Goal: Task Accomplishment & Management: Manage account settings

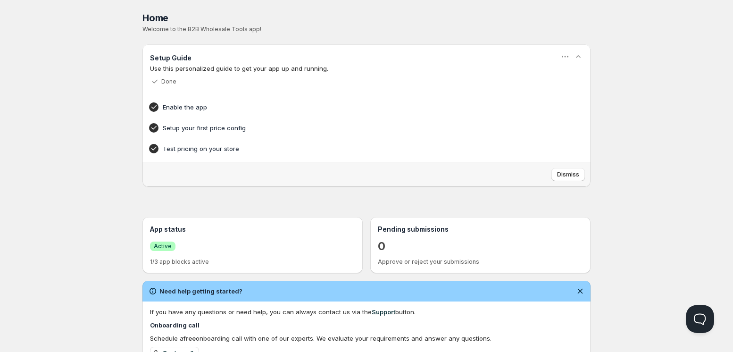
drag, startPoint x: 674, startPoint y: 24, endPoint x: 669, endPoint y: 29, distance: 8.0
click at [670, 29] on div "Home Pricing Price lists Forms Submissions Settings Features Plans Home. This p…" at bounding box center [366, 269] width 733 height 539
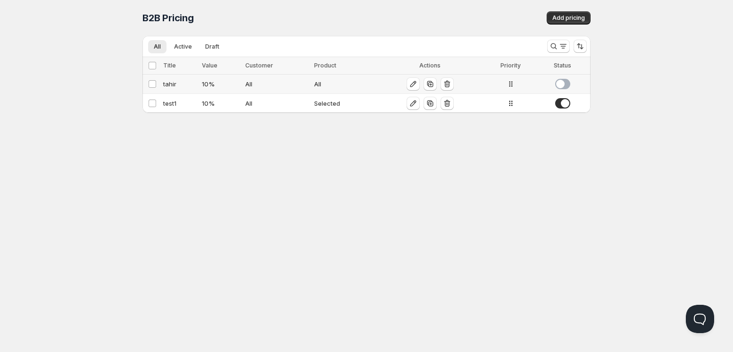
click at [175, 87] on div "tahir" at bounding box center [179, 83] width 33 height 9
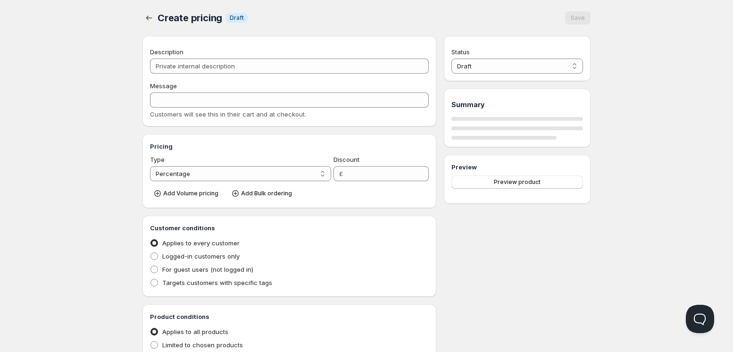
type input "tahir"
type input "TAHIR"
type input "10"
radio input "true"
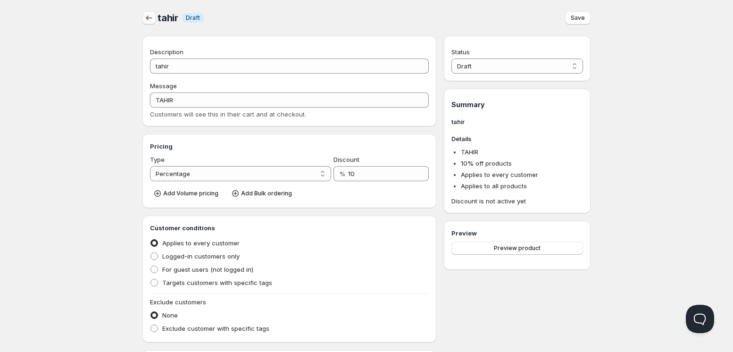
click at [150, 16] on icon "button" at bounding box center [148, 17] width 9 height 9
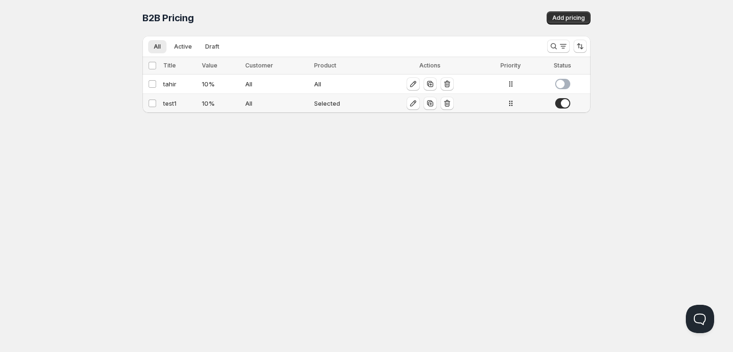
click at [172, 102] on div "test1" at bounding box center [179, 103] width 33 height 9
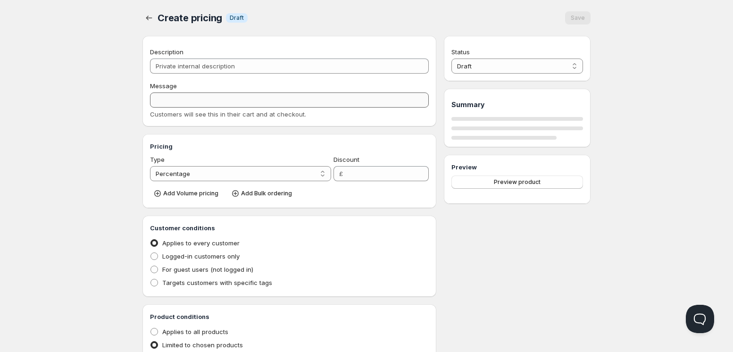
type input "test1"
type input "TEST1"
type input "10"
radio input "true"
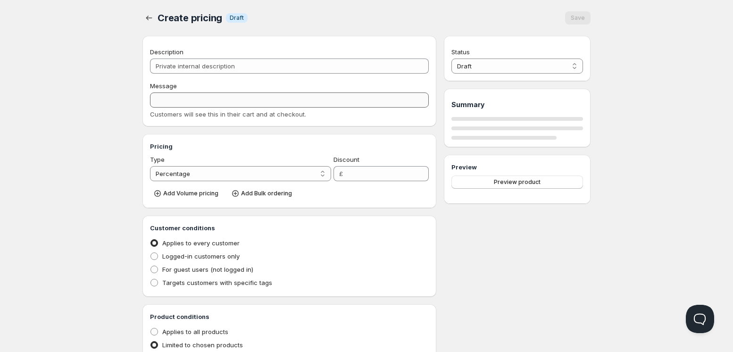
select select "1"
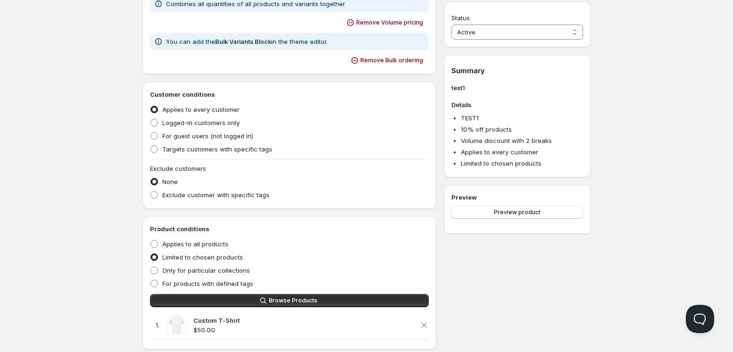
scroll to position [401, 0]
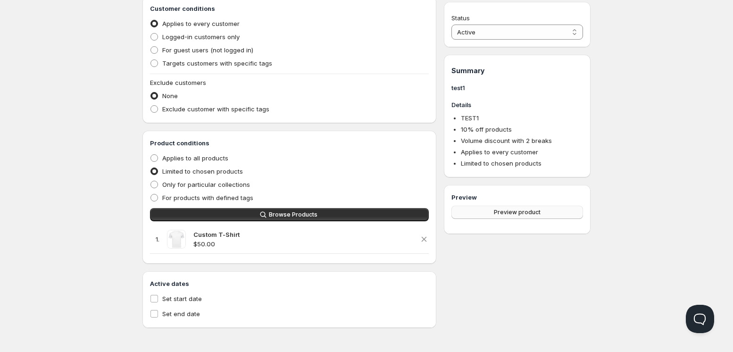
click at [499, 206] on button "Preview product" at bounding box center [517, 212] width 132 height 13
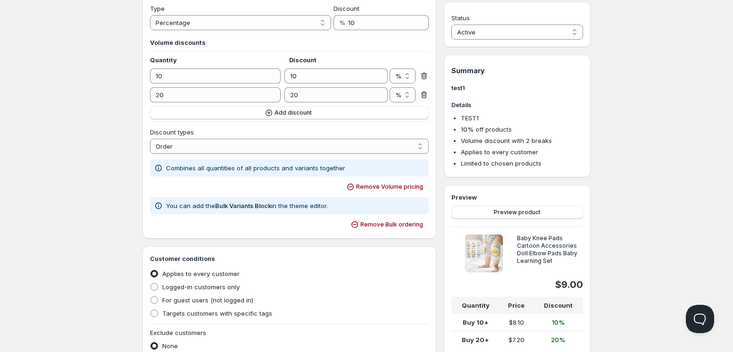
scroll to position [140, 0]
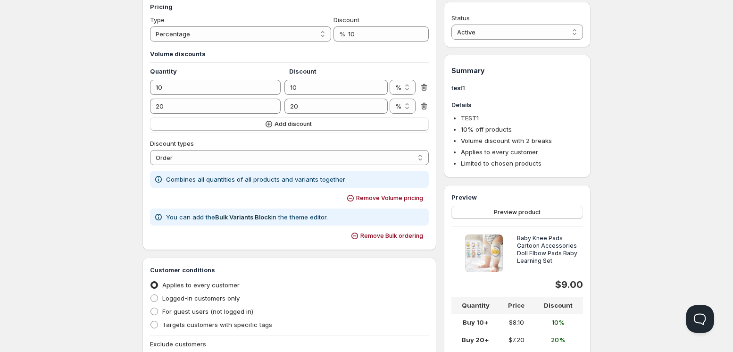
click at [429, 107] on div "Pricing Type Percentage Absolute Percentage Discount % 10 Volume discounts Quan…" at bounding box center [289, 122] width 294 height 256
click at [425, 106] on icon at bounding box center [424, 106] width 6 height 7
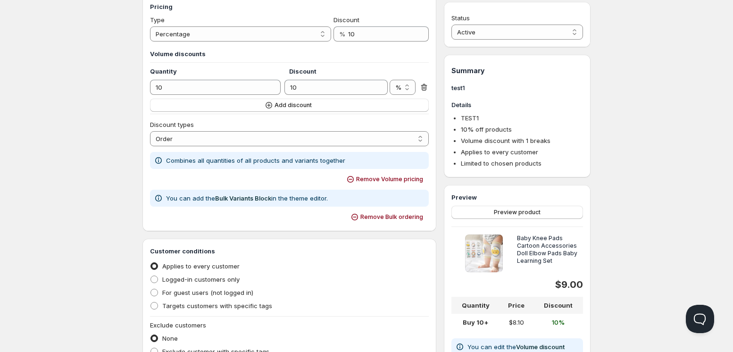
click at [416, 89] on div "10 10 % £ %" at bounding box center [289, 87] width 279 height 15
click at [429, 82] on div "Pricing Type Percentage Absolute Percentage Discount % 10 Volume discounts Quan…" at bounding box center [289, 112] width 294 height 237
click at [425, 85] on icon at bounding box center [424, 87] width 6 height 7
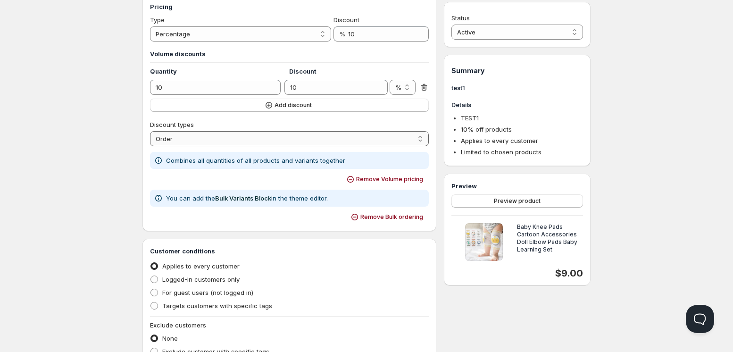
click at [263, 139] on select "Order Product Variant Item" at bounding box center [289, 138] width 279 height 15
select select "2"
click at [150, 131] on select "Order Product Variant Item" at bounding box center [289, 138] width 279 height 15
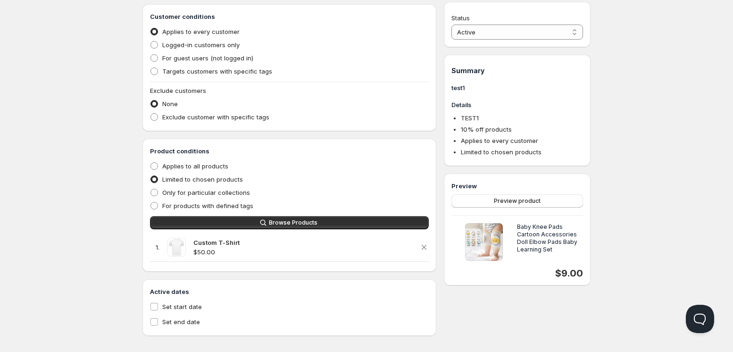
scroll to position [391, 0]
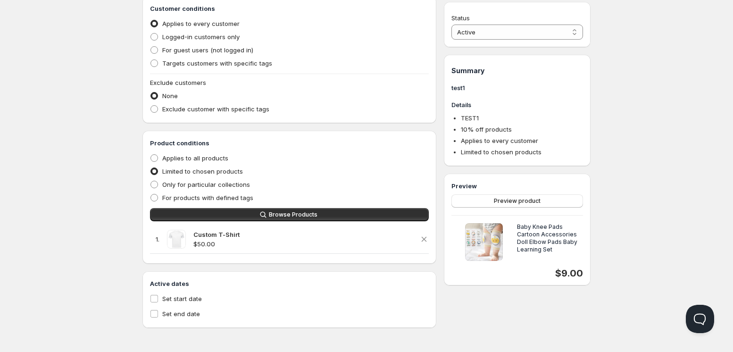
click at [147, 296] on div "Active dates Set start date Set end date" at bounding box center [289, 299] width 294 height 57
click at [150, 299] on div "Active dates Set start date Set end date" at bounding box center [289, 299] width 294 height 57
click at [152, 299] on input "Set start date" at bounding box center [154, 299] width 8 height 8
checkbox input "true"
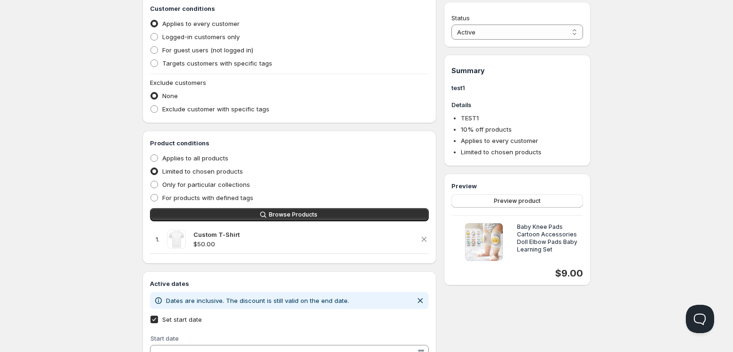
scroll to position [454, 0]
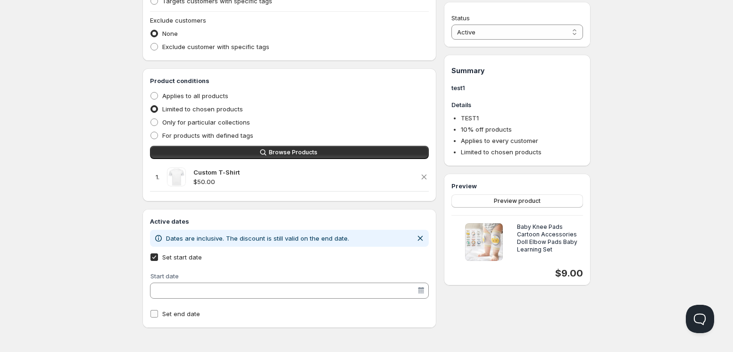
click at [161, 310] on label "Set end date" at bounding box center [289, 313] width 279 height 13
click at [158, 310] on input "Set end date" at bounding box center [154, 314] width 8 height 8
checkbox input "true"
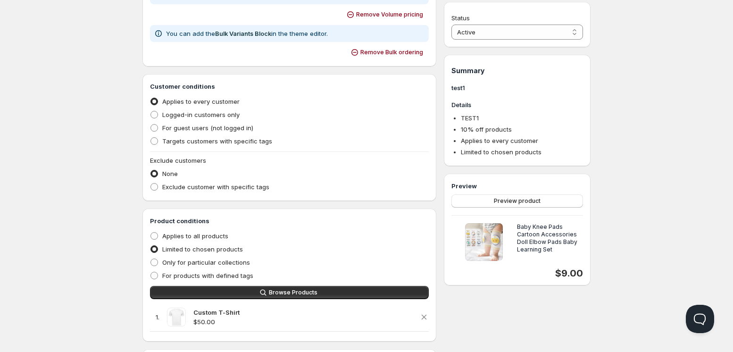
scroll to position [243, 0]
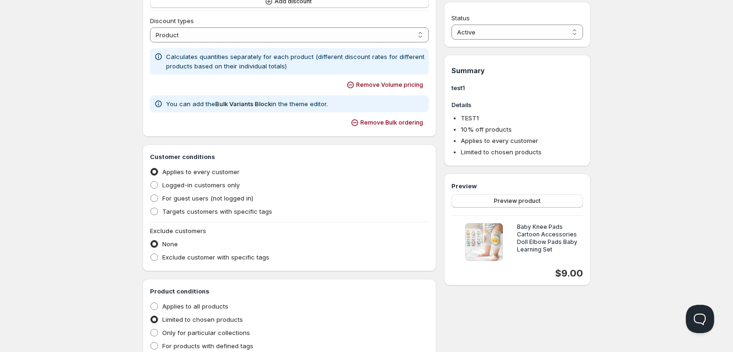
click at [723, 102] on div "Home Pricing Price lists Forms Submissions Settings Features Plans test1. This …" at bounding box center [366, 177] width 733 height 841
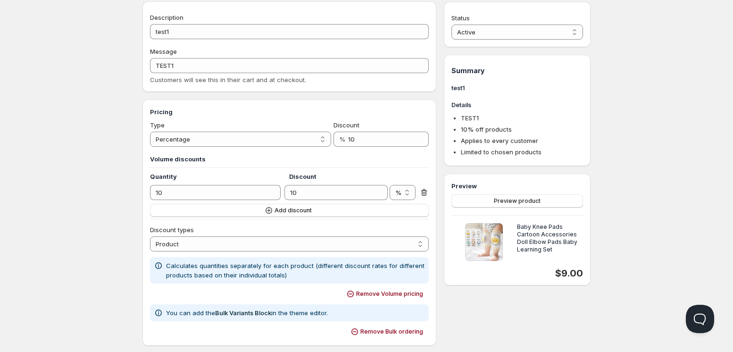
scroll to position [0, 0]
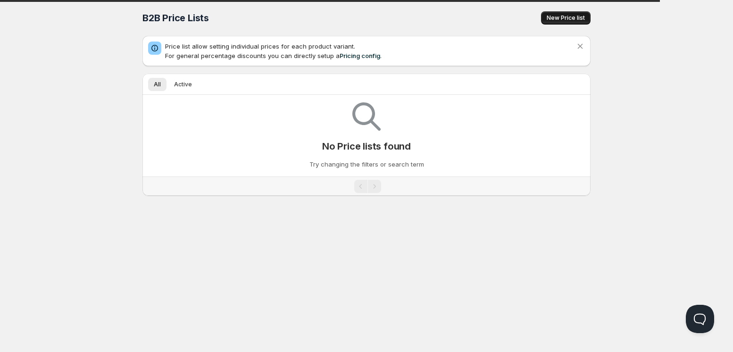
click at [558, 14] on span "New Price list" at bounding box center [566, 18] width 38 height 8
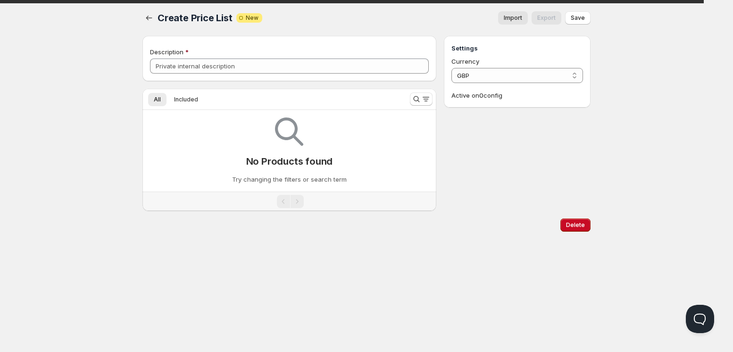
click at [521, 20] on span "Import" at bounding box center [513, 18] width 18 height 8
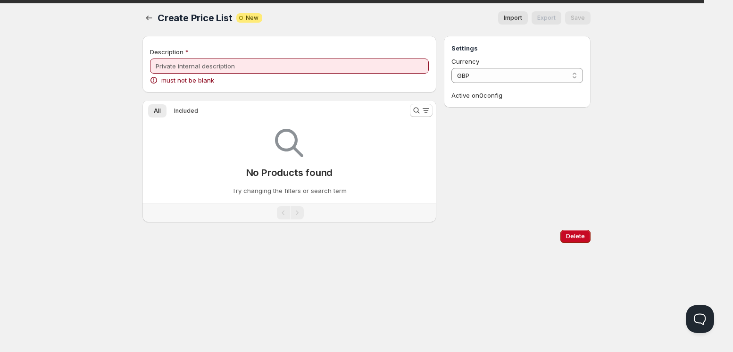
click at [333, 75] on div "must not be blank" at bounding box center [289, 79] width 279 height 9
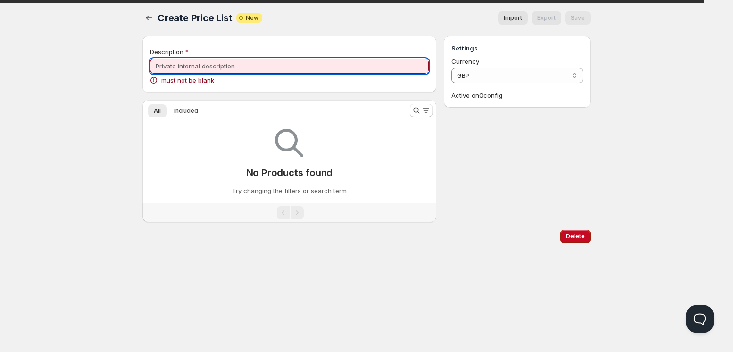
click at [327, 68] on input "Description" at bounding box center [289, 65] width 279 height 15
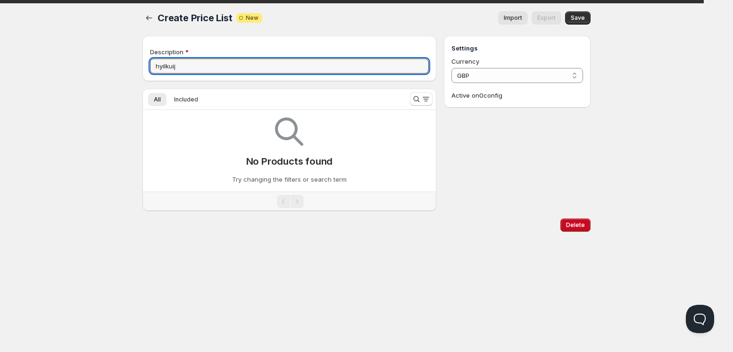
type input "hyilkuij"
click at [506, 15] on span "Import" at bounding box center [513, 18] width 18 height 8
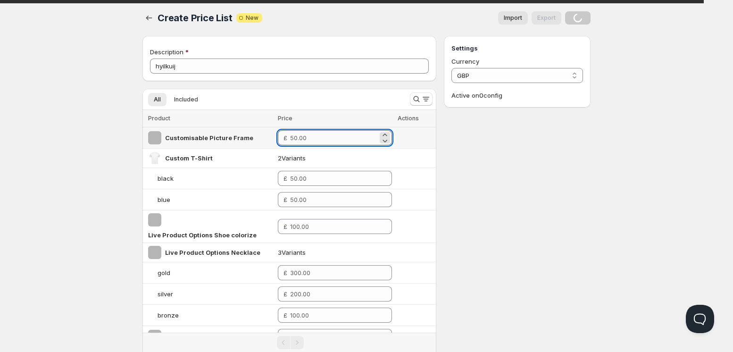
click at [335, 140] on input "number" at bounding box center [333, 137] width 87 height 15
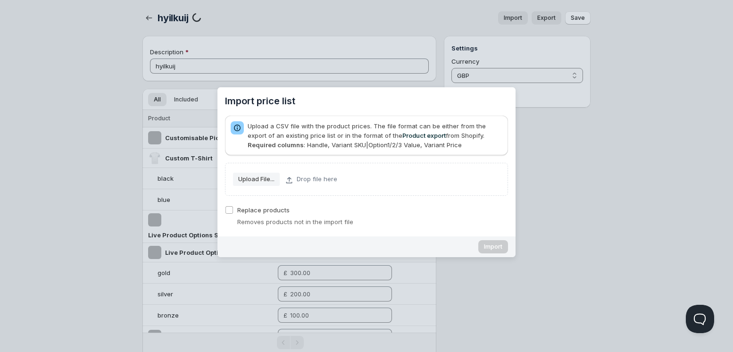
type input "49"
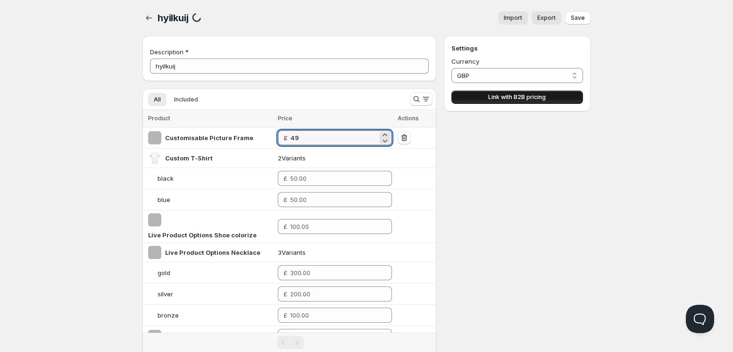
click at [530, 95] on span "Link with B2B pricing" at bounding box center [517, 97] width 58 height 8
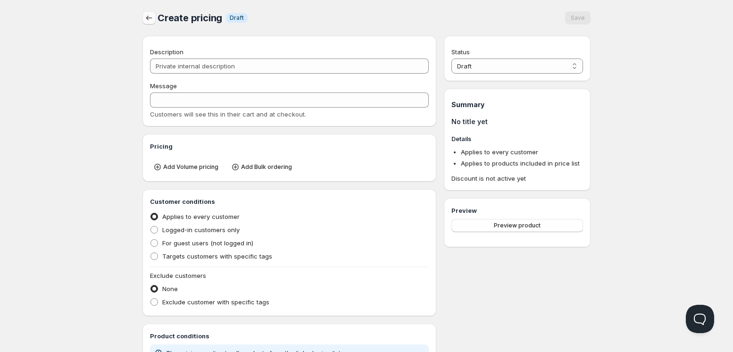
click at [154, 20] on button "button" at bounding box center [148, 17] width 13 height 13
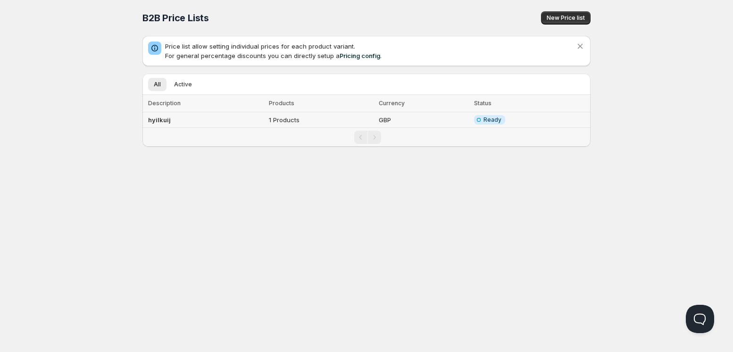
click at [240, 117] on td "hyilkuij" at bounding box center [204, 120] width 124 height 16
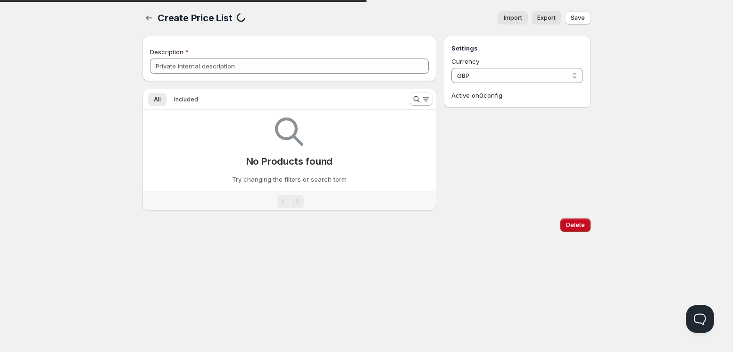
type input "hyilkuij"
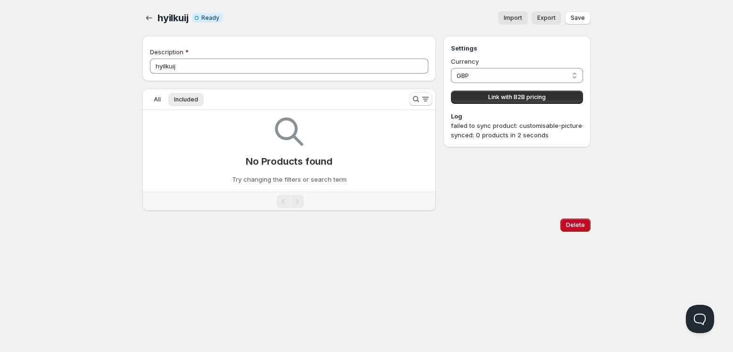
scroll to position [0, 0]
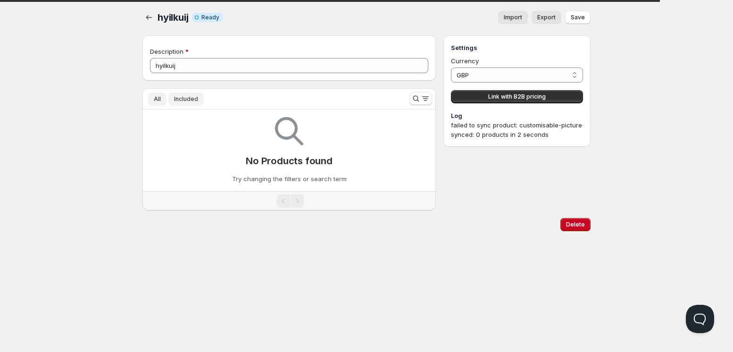
click at [157, 95] on span "All" at bounding box center [157, 99] width 7 height 8
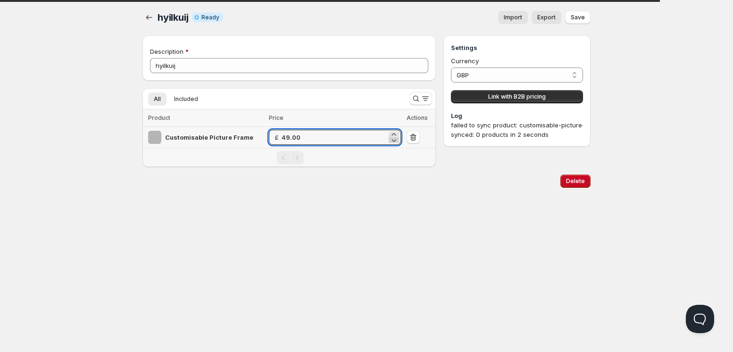
click at [396, 141] on icon at bounding box center [393, 139] width 9 height 9
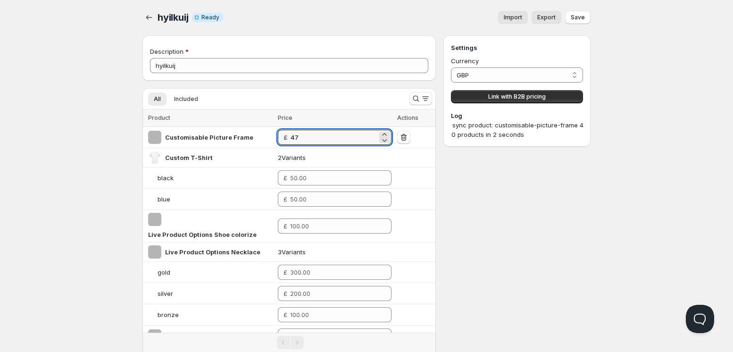
scroll to position [0, 0]
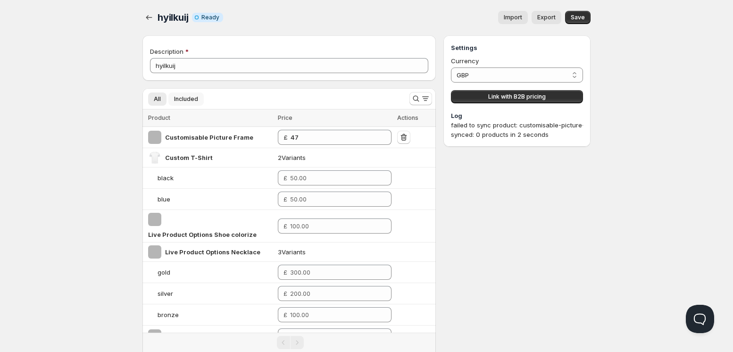
type input "49.00"
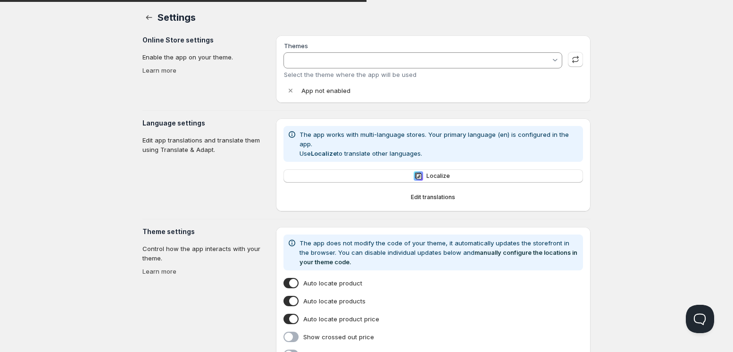
type input "[PERSON_NAME]"
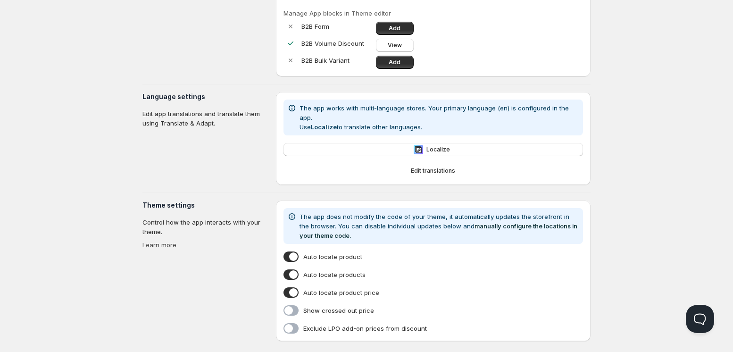
scroll to position [200, 0]
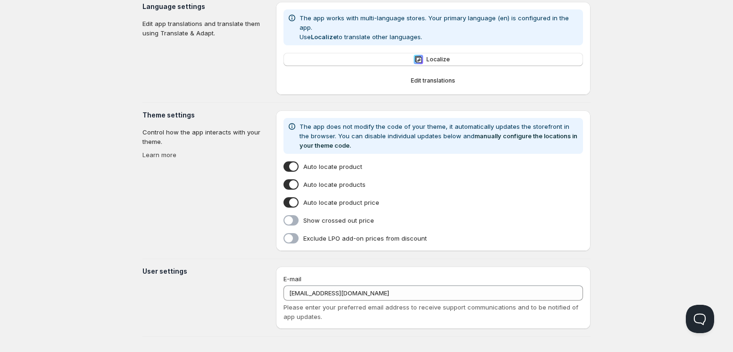
click at [291, 215] on span at bounding box center [290, 220] width 15 height 10
click at [285, 222] on input "Show crossed out price" at bounding box center [285, 222] width 0 height 0
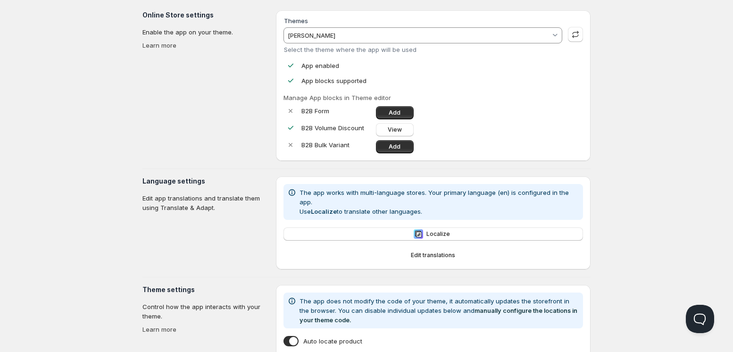
scroll to position [0, 0]
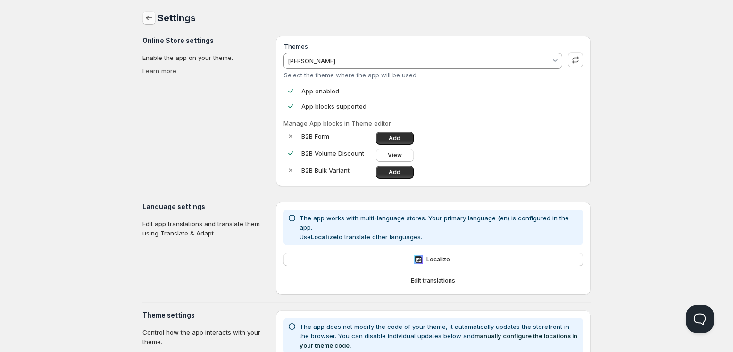
click at [147, 16] on icon "button" at bounding box center [148, 17] width 9 height 9
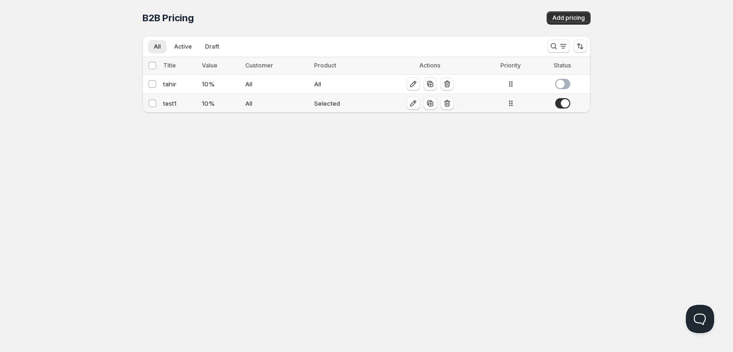
click at [214, 108] on div "10 %" at bounding box center [221, 103] width 38 height 9
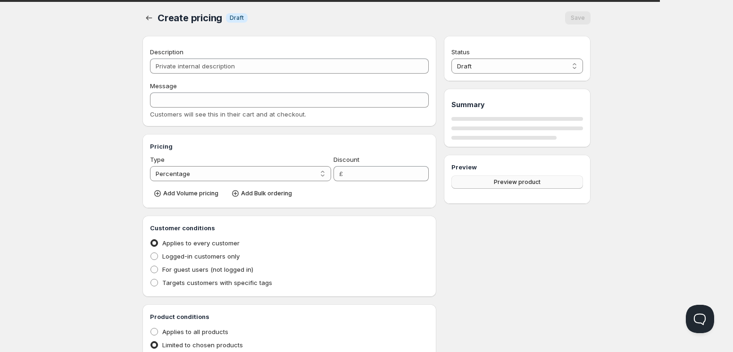
type input "test1"
type input "TEST1"
type input "10"
radio input "true"
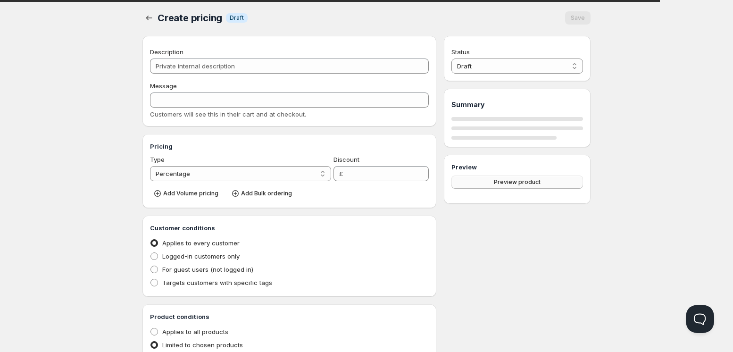
select select "1"
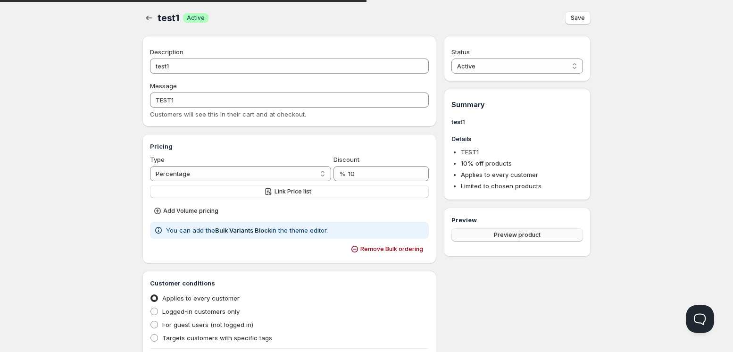
click at [518, 229] on button "Preview product" at bounding box center [517, 234] width 132 height 13
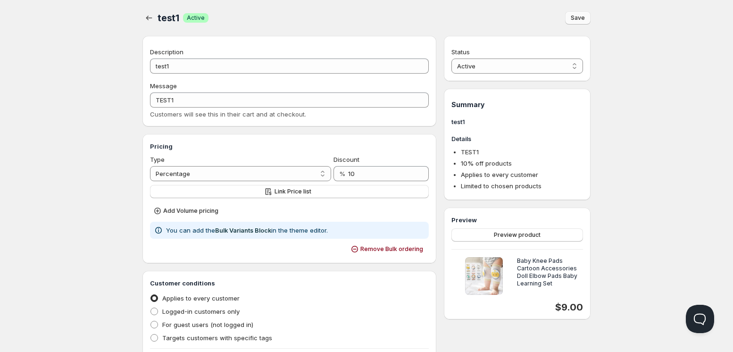
click at [576, 19] on span "Save" at bounding box center [578, 18] width 14 height 8
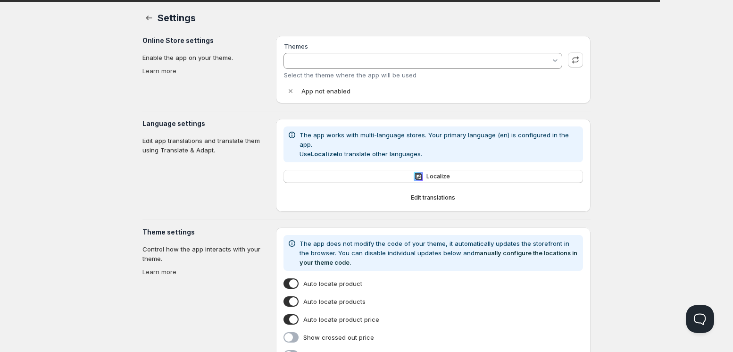
type input "[PERSON_NAME]"
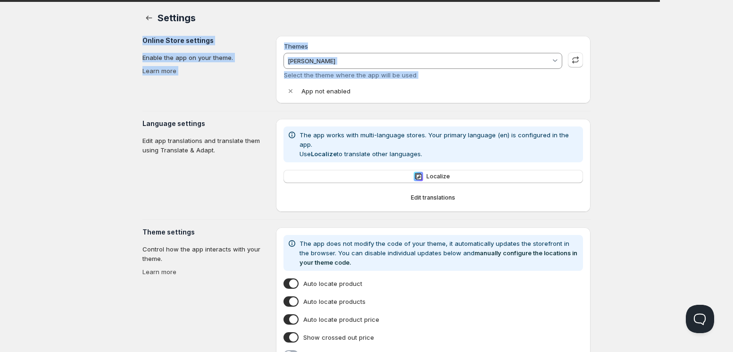
drag, startPoint x: 732, startPoint y: 16, endPoint x: 745, endPoint y: 57, distance: 43.4
click at [732, 57] on html "Home Pricing Price lists Forms Submissions Settings Features Plans Settings. Th…" at bounding box center [366, 238] width 733 height 477
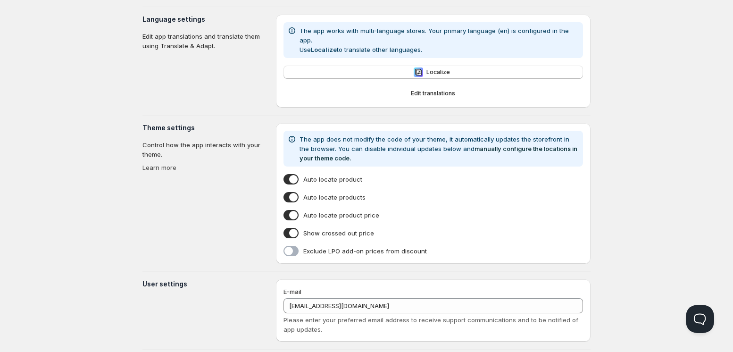
scroll to position [200, 0]
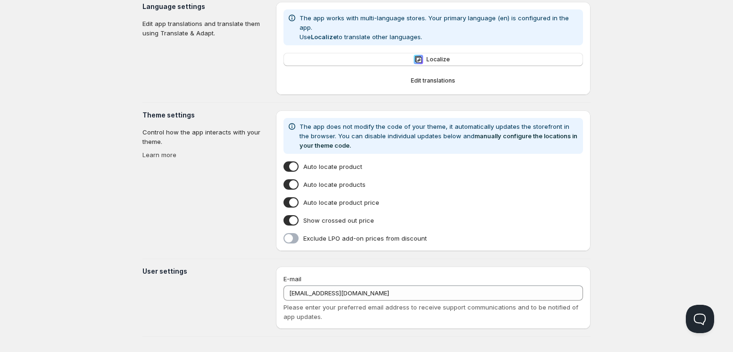
click at [663, 158] on div "Home Pricing Price lists Forms Submissions Settings Features Plans Settings. Th…" at bounding box center [366, 80] width 733 height 560
click at [169, 151] on link "Learn more" at bounding box center [159, 155] width 34 height 8
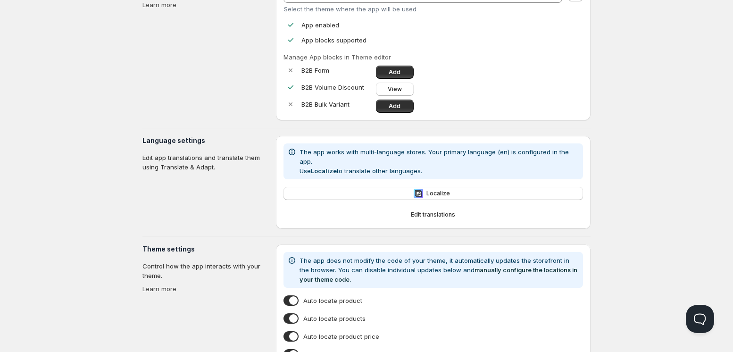
scroll to position [0, 0]
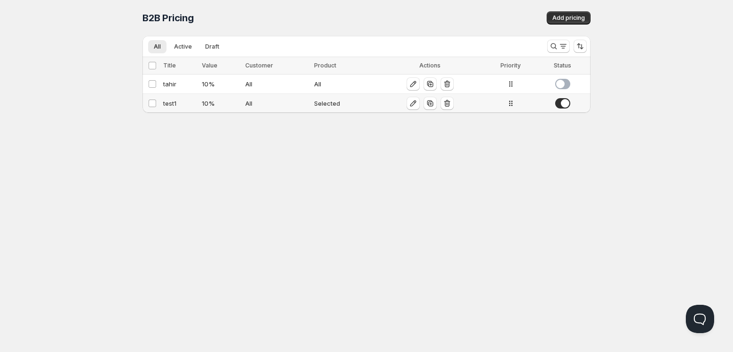
click at [183, 107] on div "test1" at bounding box center [179, 103] width 33 height 9
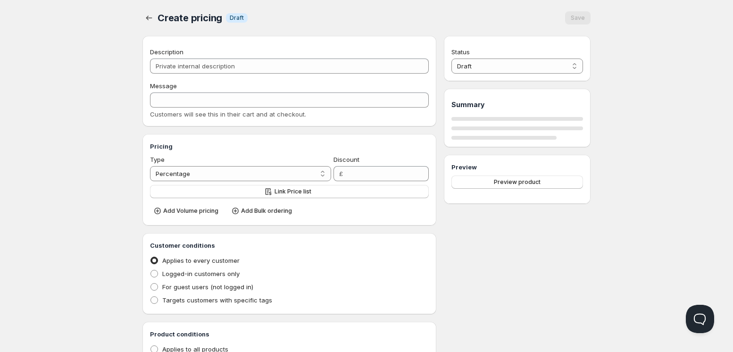
type input "test1"
type input "TEST1"
type input "10"
radio input "true"
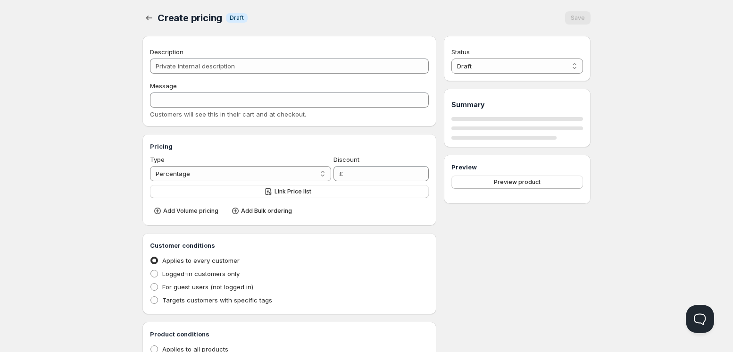
select select "1"
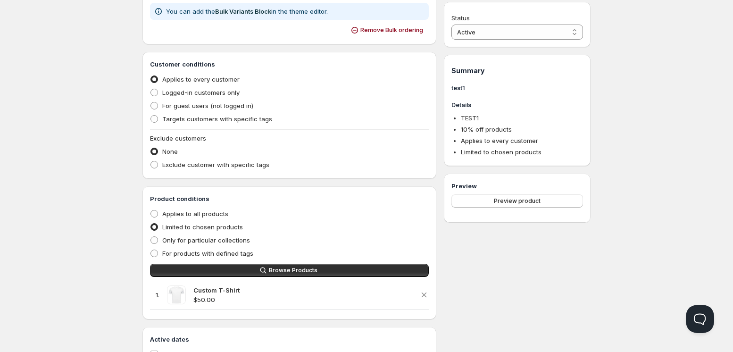
scroll to position [233, 0]
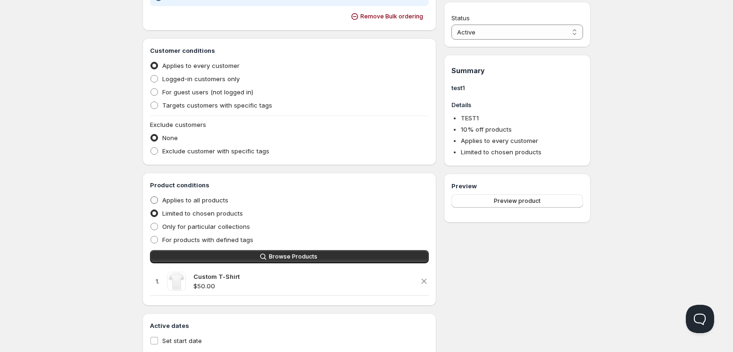
click at [177, 200] on span "Applies to all products" at bounding box center [195, 200] width 66 height 8
click at [151, 197] on input "Applies to all products" at bounding box center [150, 196] width 0 height 0
radio input "true"
